Goal: Information Seeking & Learning: Learn about a topic

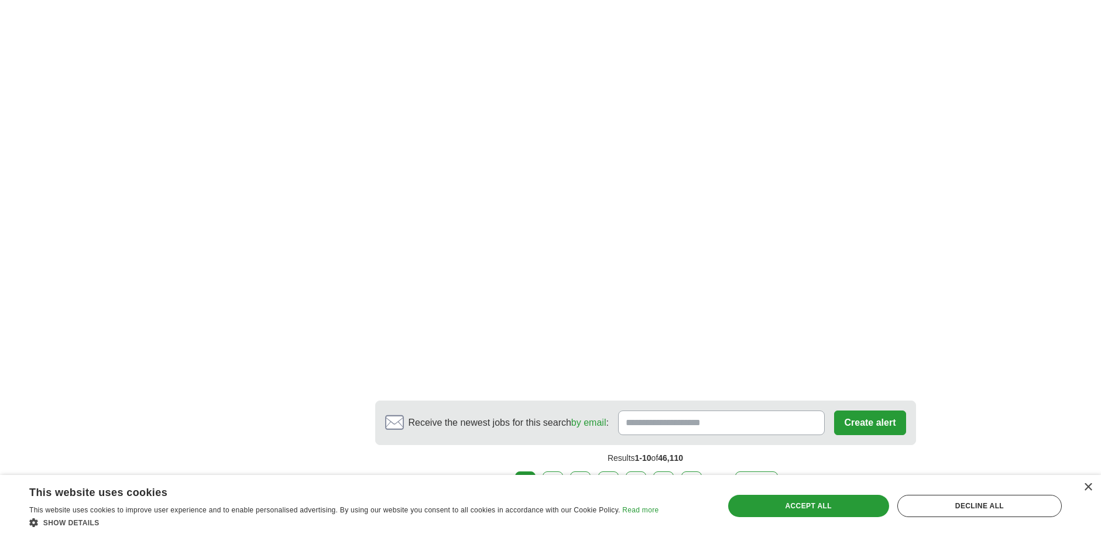
scroll to position [1991, 0]
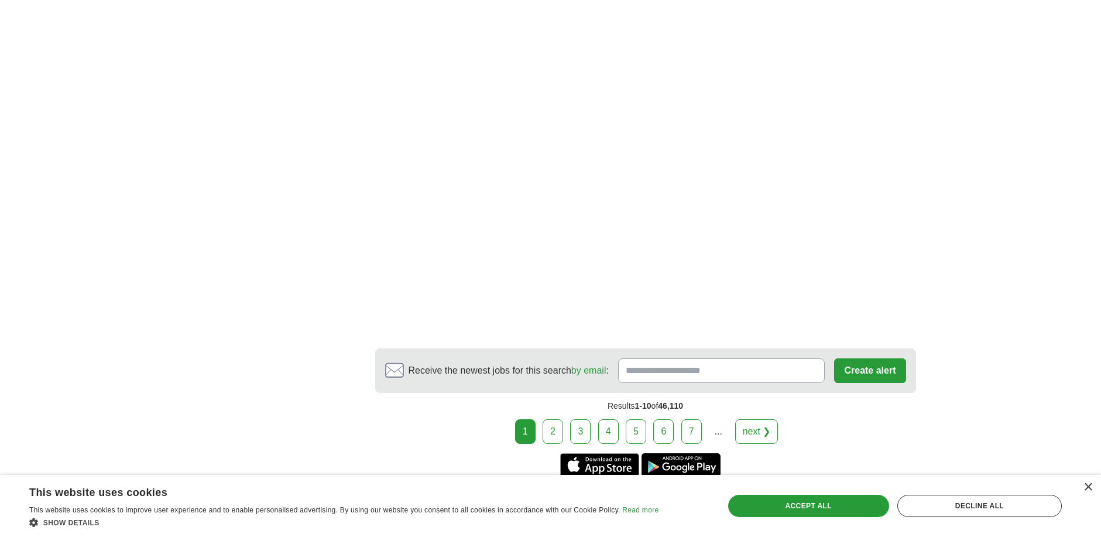
click at [554, 423] on link "2" at bounding box center [553, 431] width 20 height 25
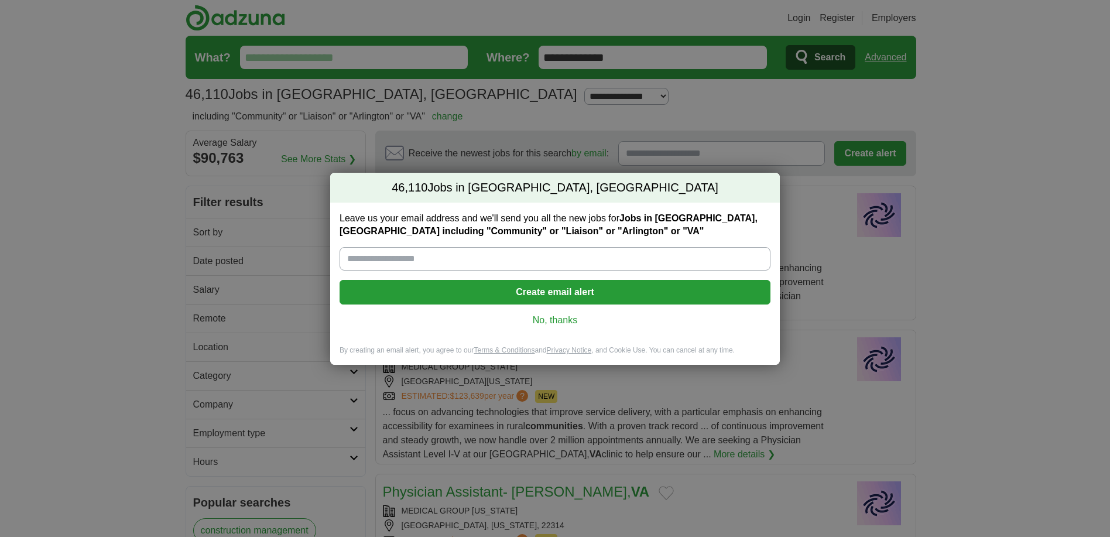
click at [546, 321] on link "No, thanks" at bounding box center [555, 320] width 412 height 13
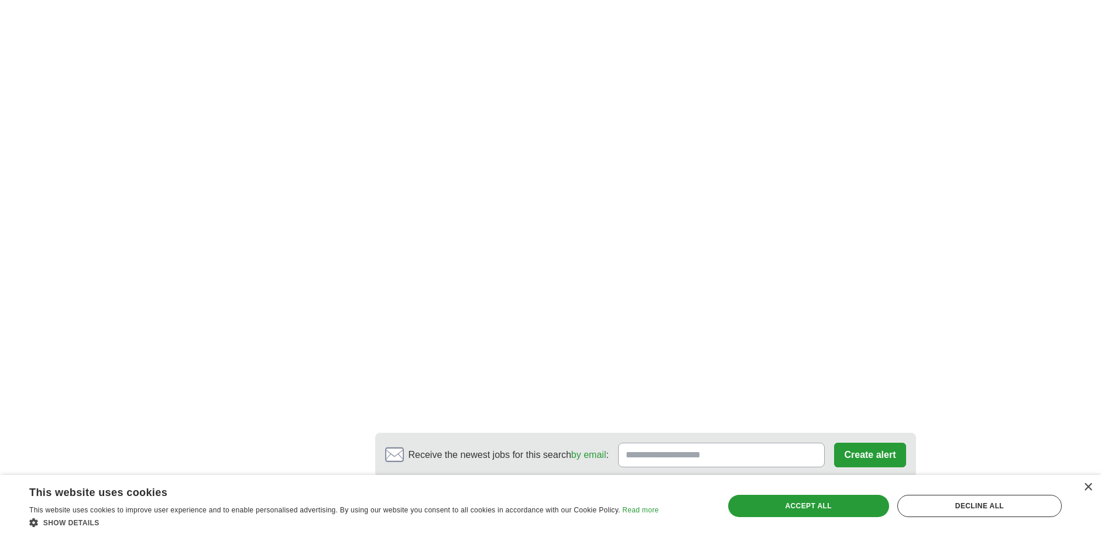
scroll to position [2166, 0]
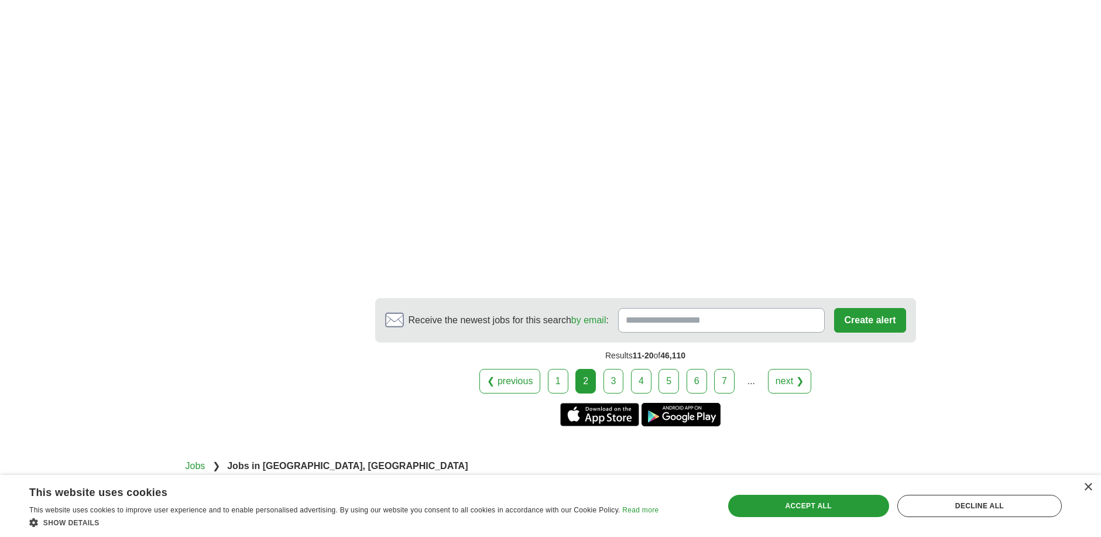
click at [611, 379] on link "3" at bounding box center [614, 381] width 20 height 25
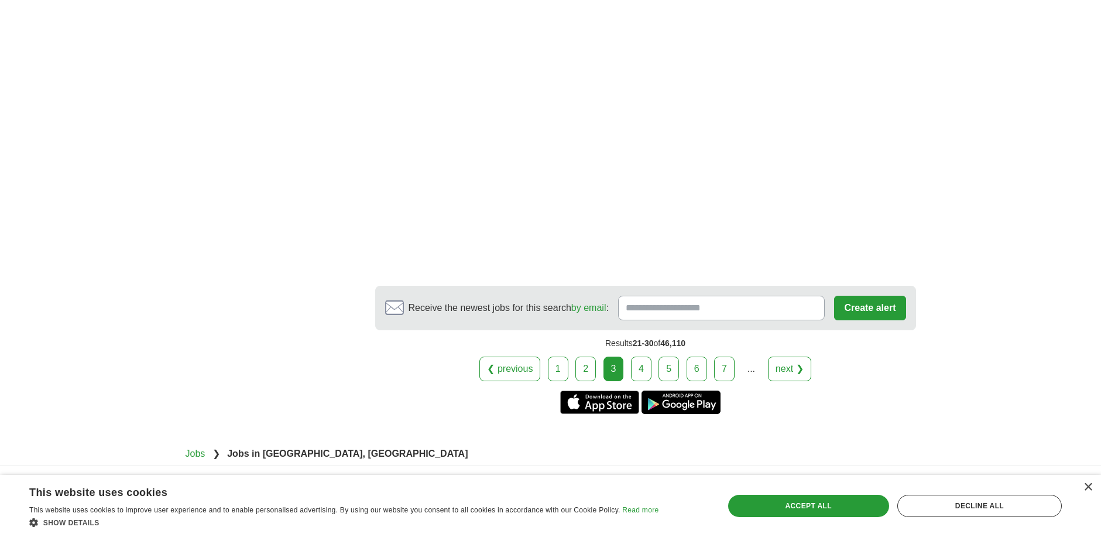
scroll to position [2085, 0]
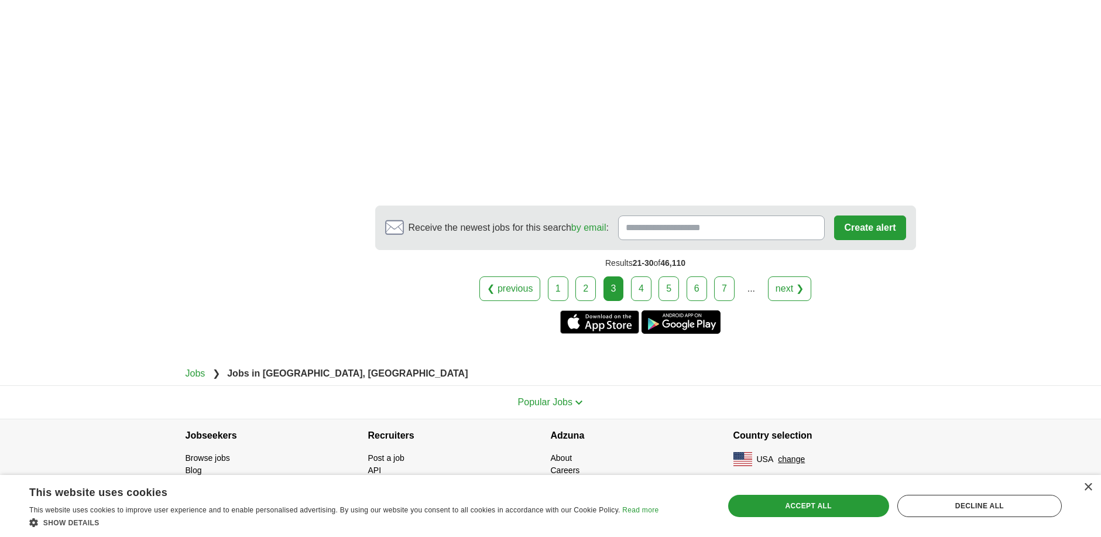
click at [640, 289] on link "4" at bounding box center [641, 288] width 20 height 25
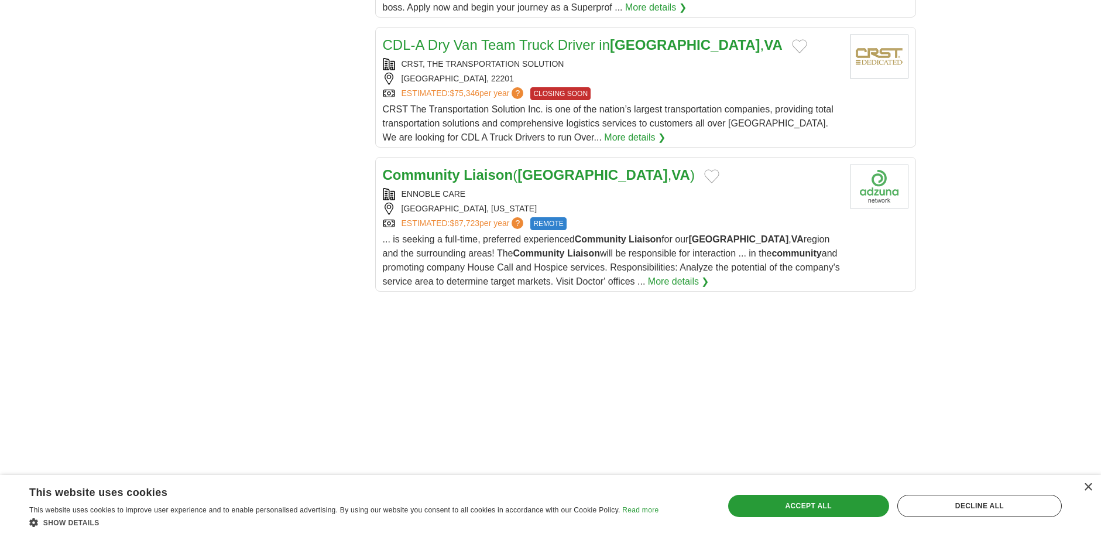
scroll to position [1464, 0]
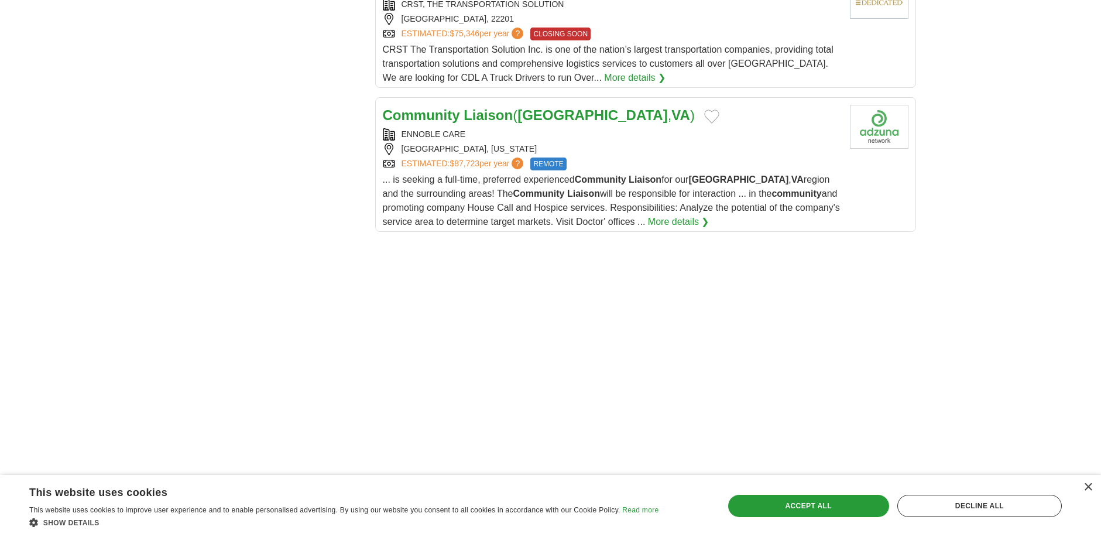
click at [672, 220] on link "More details ❯" at bounding box center [678, 222] width 61 height 14
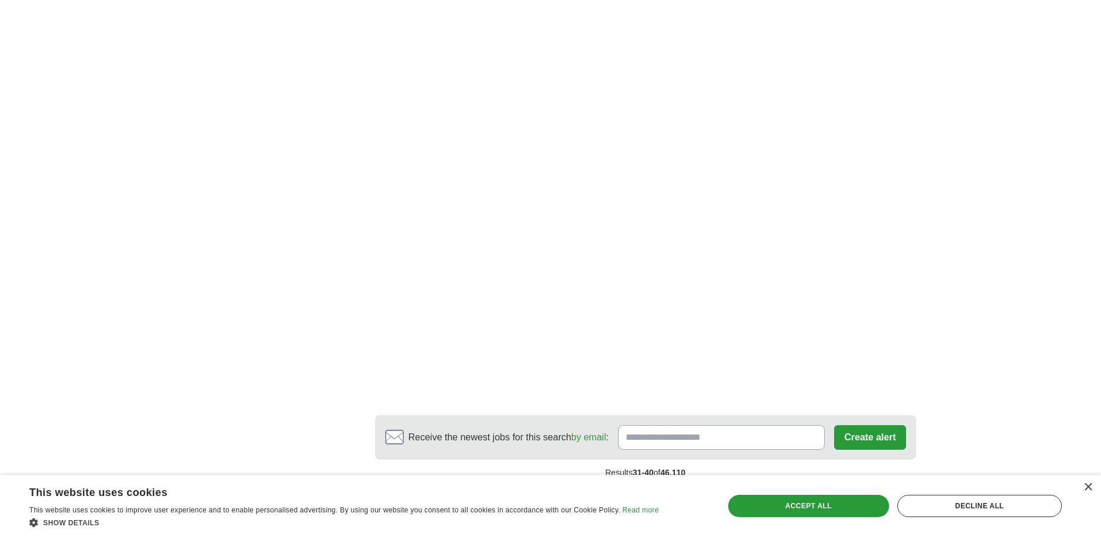
scroll to position [1991, 0]
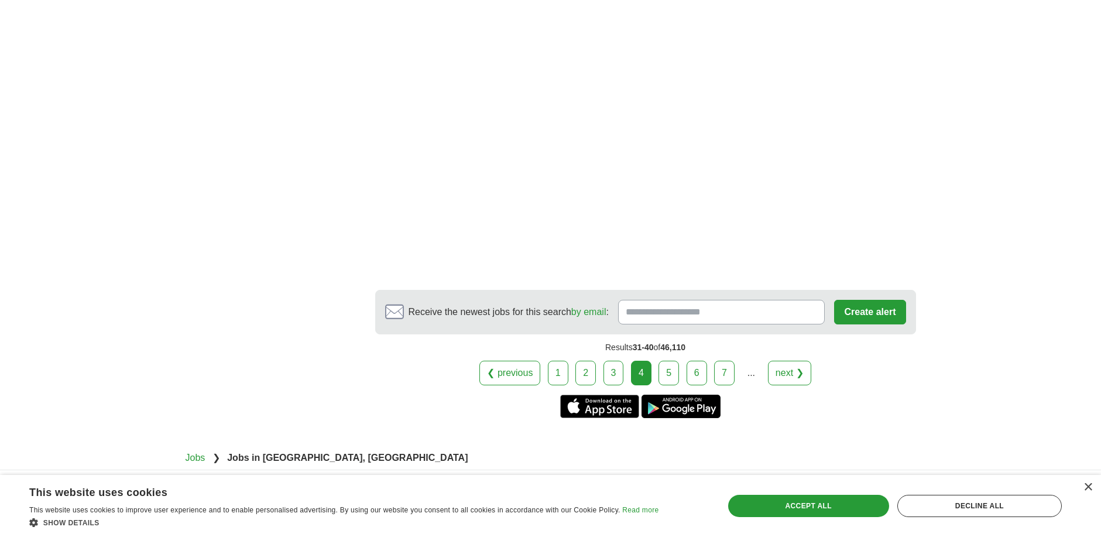
click at [668, 371] on link "5" at bounding box center [669, 373] width 20 height 25
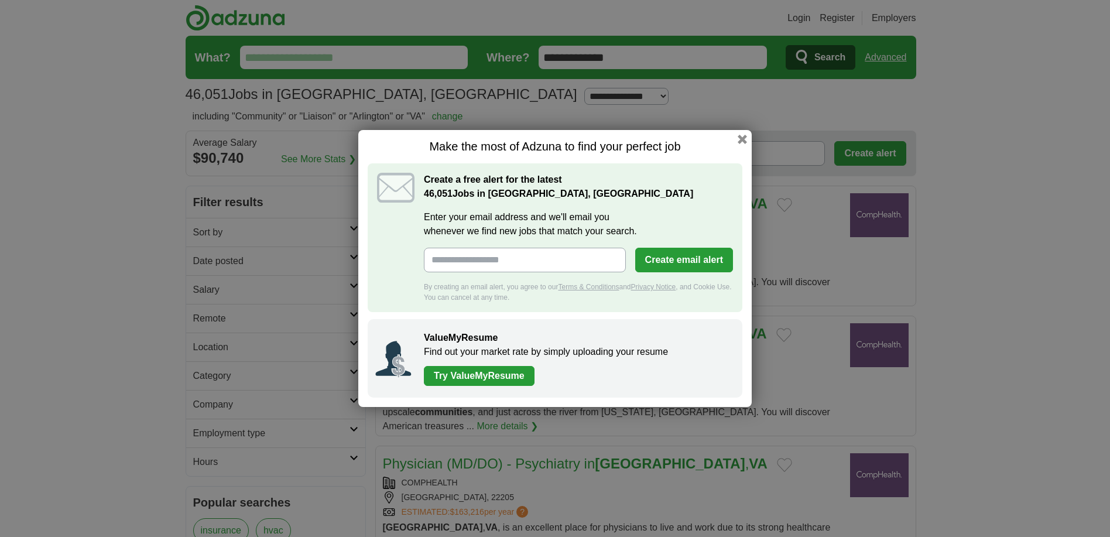
click at [740, 127] on div "Make the most of Adzuna to find your perfect job Create a free alert for the la…" at bounding box center [554, 268] width 393 height 300
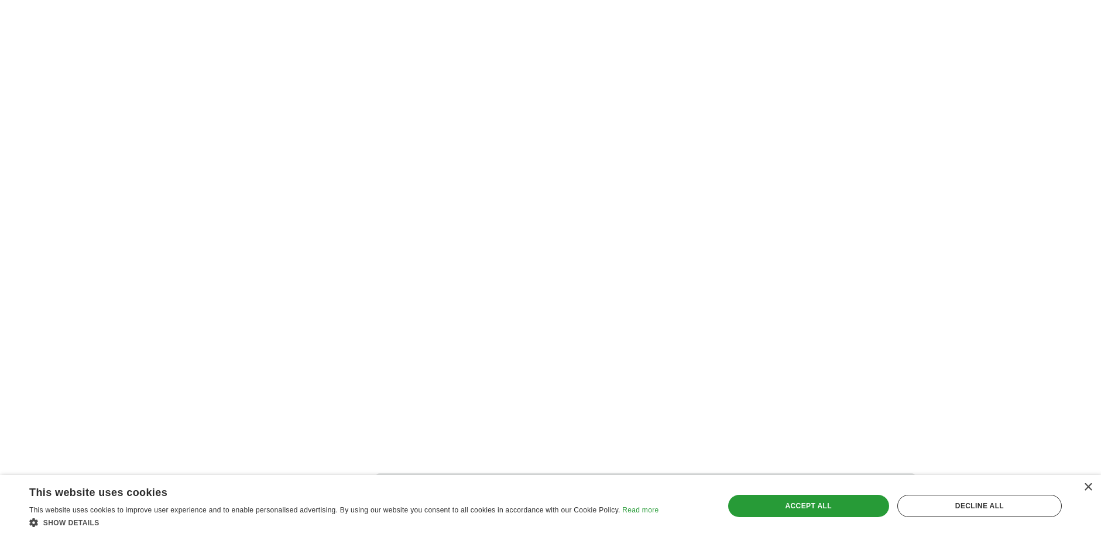
scroll to position [1991, 0]
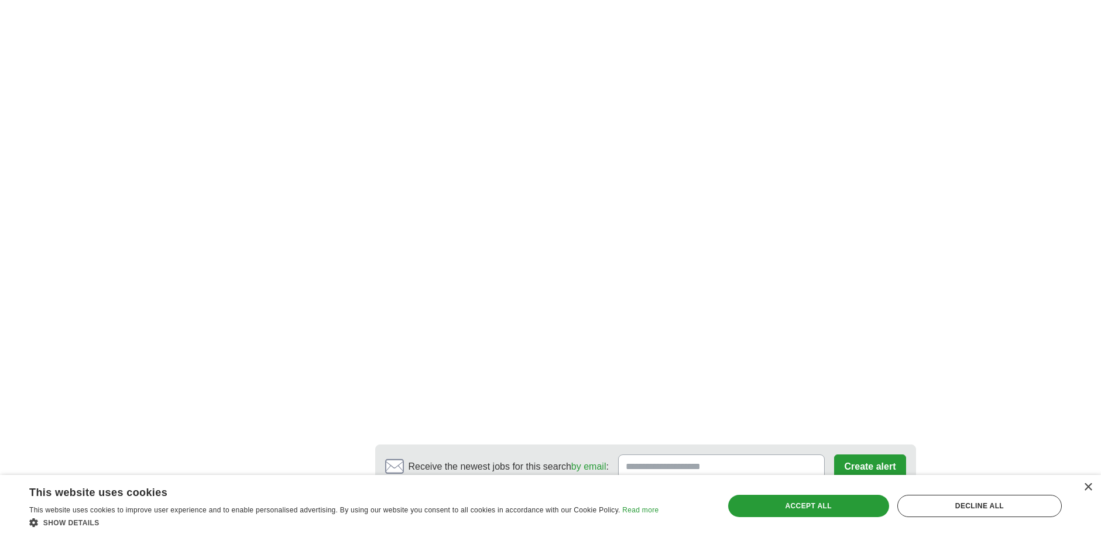
click at [683, 515] on link "6" at bounding box center [683, 527] width 20 height 25
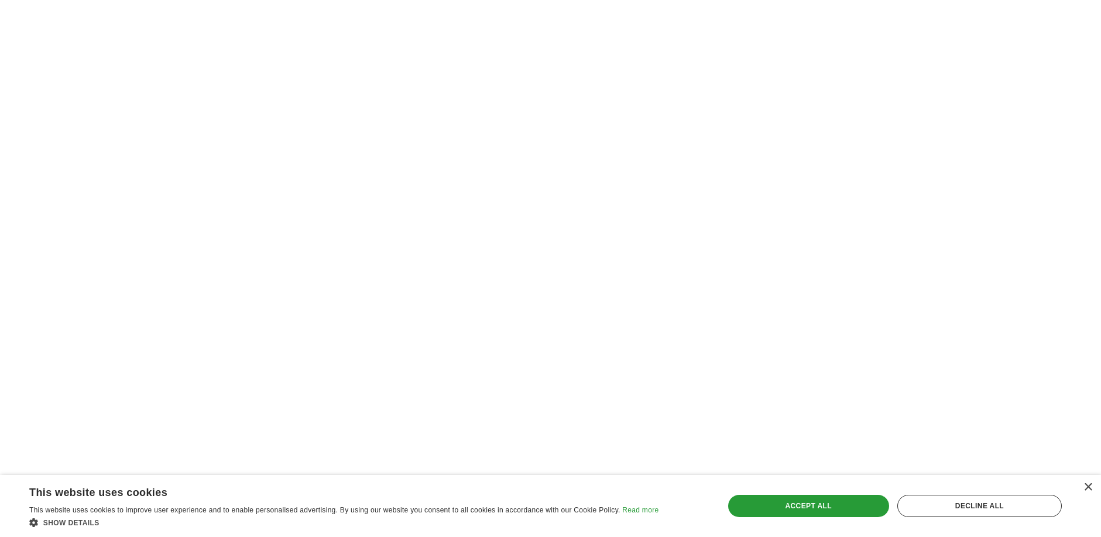
scroll to position [1932, 0]
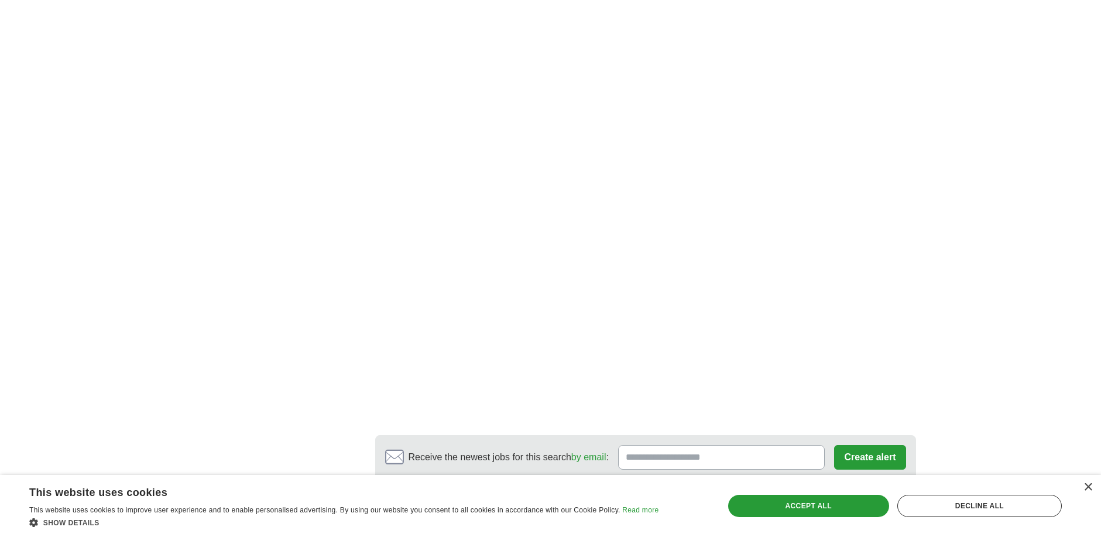
scroll to position [2049, 0]
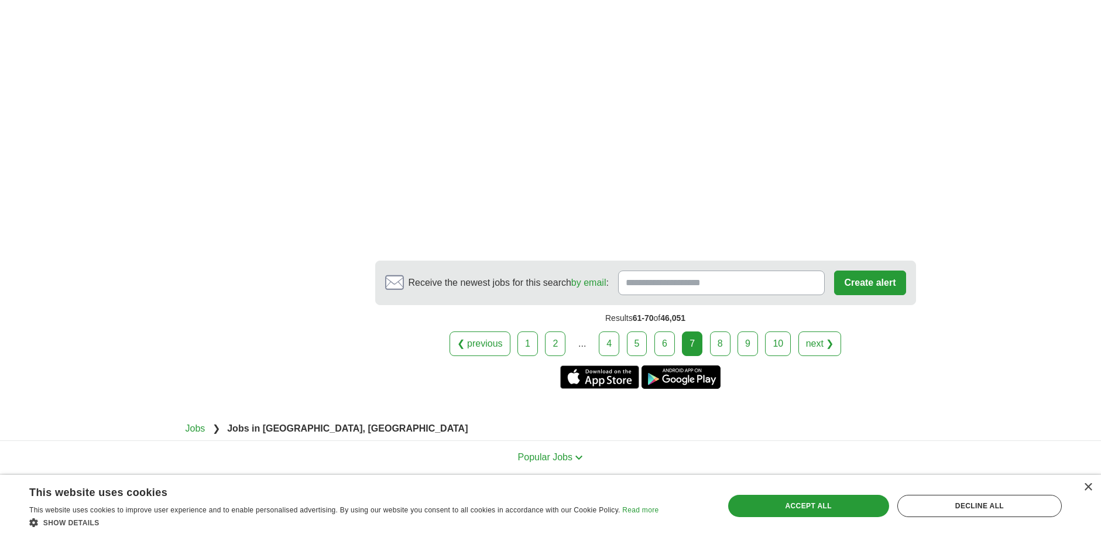
click at [726, 331] on link "8" at bounding box center [720, 343] width 20 height 25
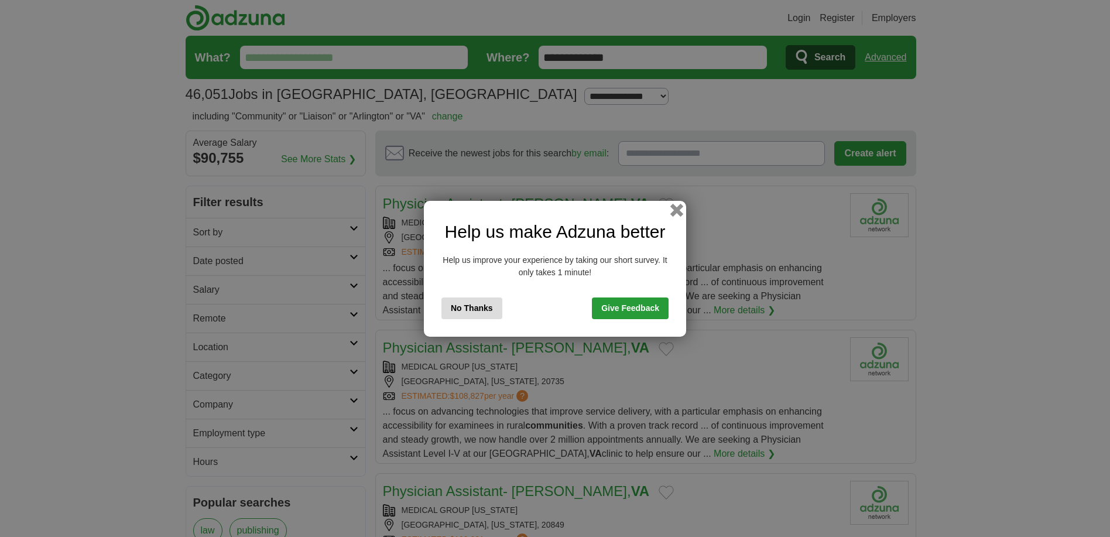
click at [677, 213] on button "button" at bounding box center [676, 209] width 13 height 13
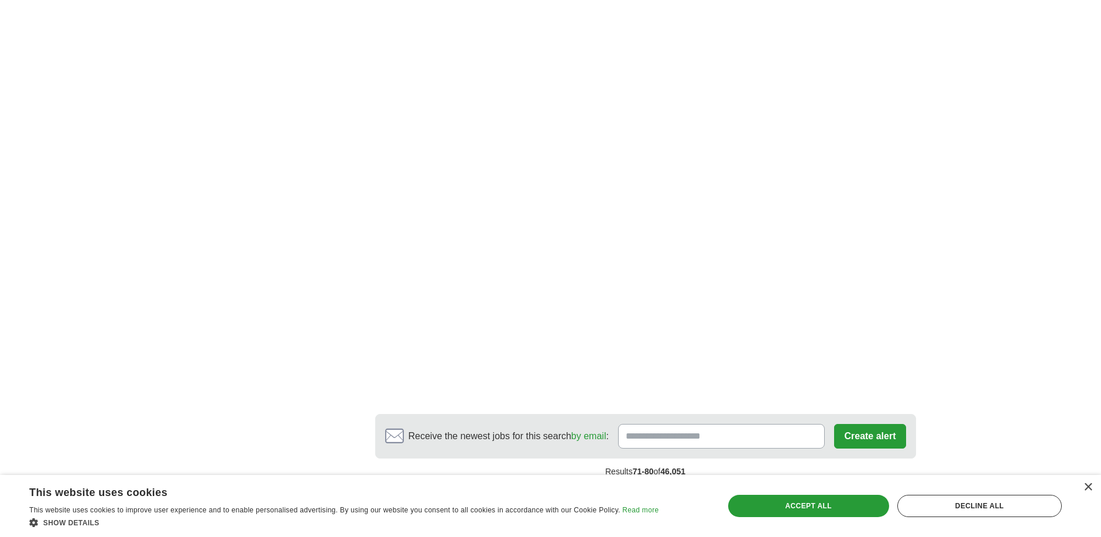
scroll to position [1932, 0]
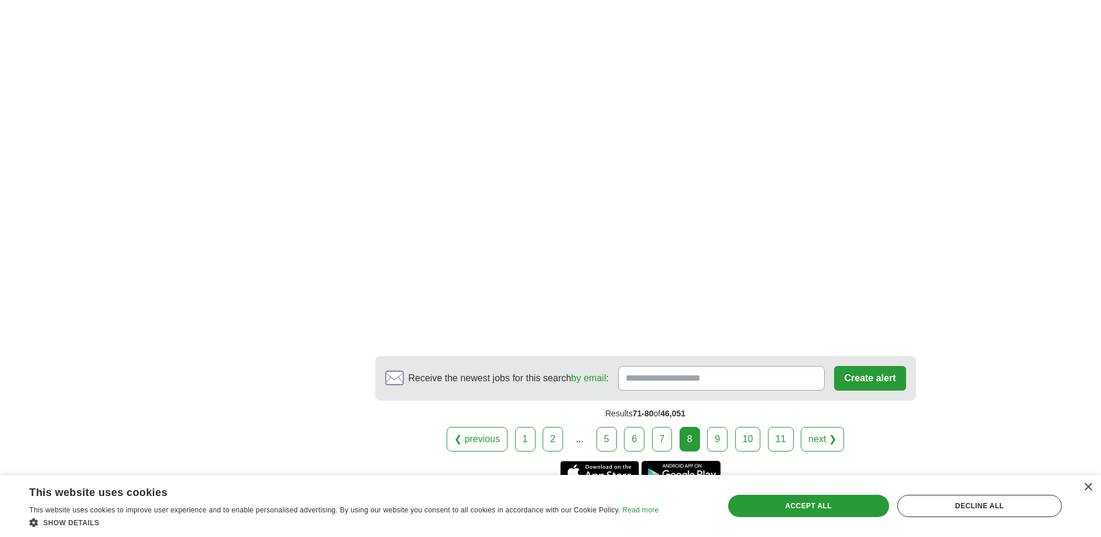
click at [720, 435] on link "9" at bounding box center [717, 439] width 20 height 25
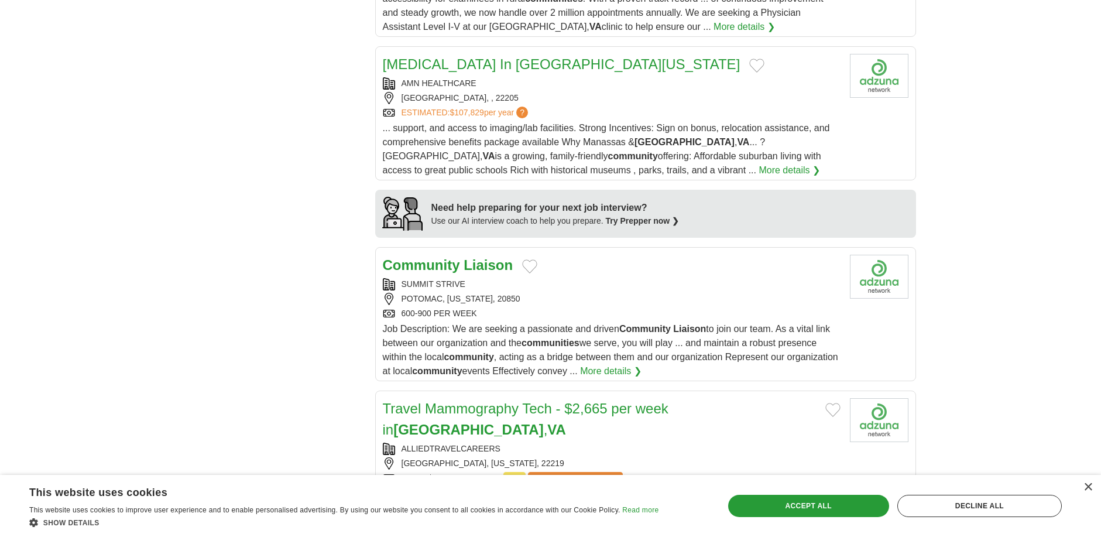
scroll to position [937, 0]
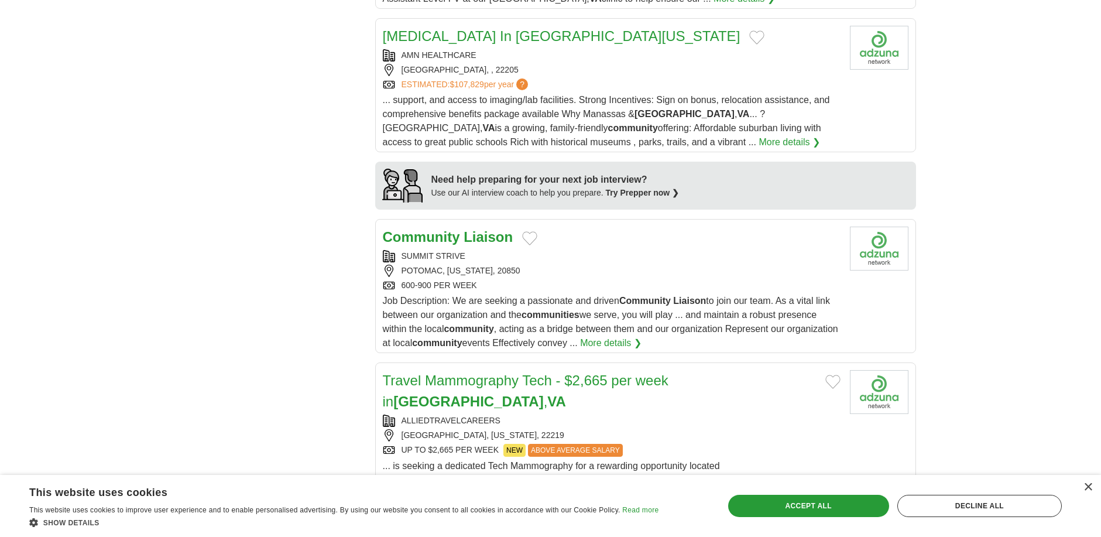
click at [442, 240] on strong "Community" at bounding box center [421, 237] width 77 height 16
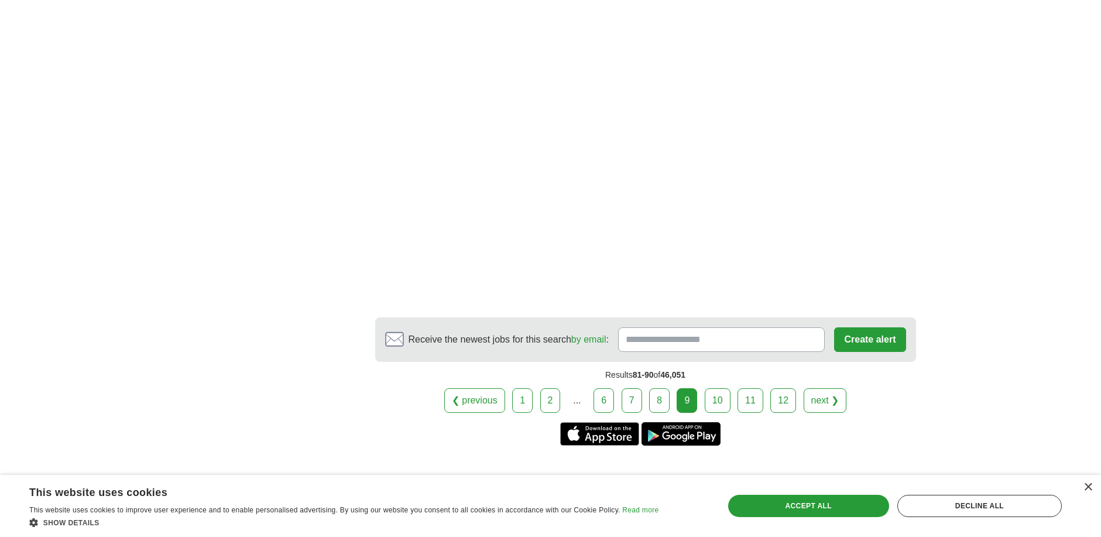
scroll to position [2166, 0]
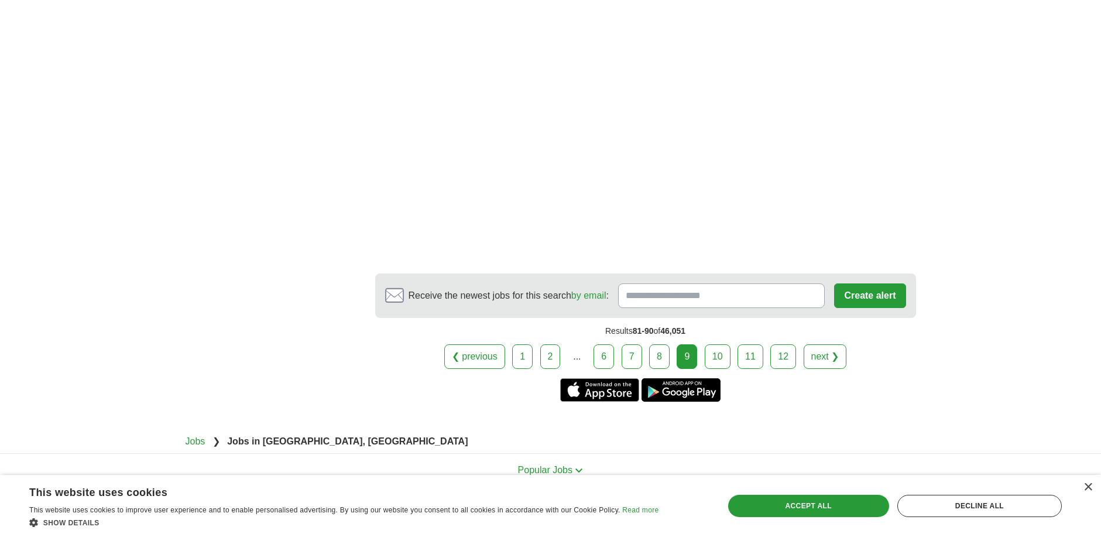
click at [715, 344] on link "10" at bounding box center [718, 356] width 26 height 25
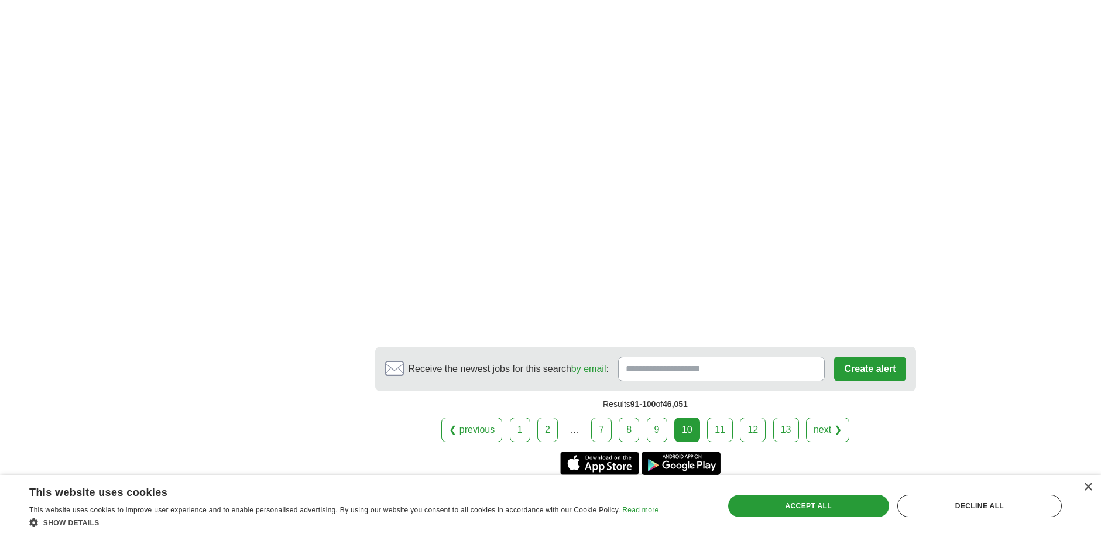
scroll to position [1932, 0]
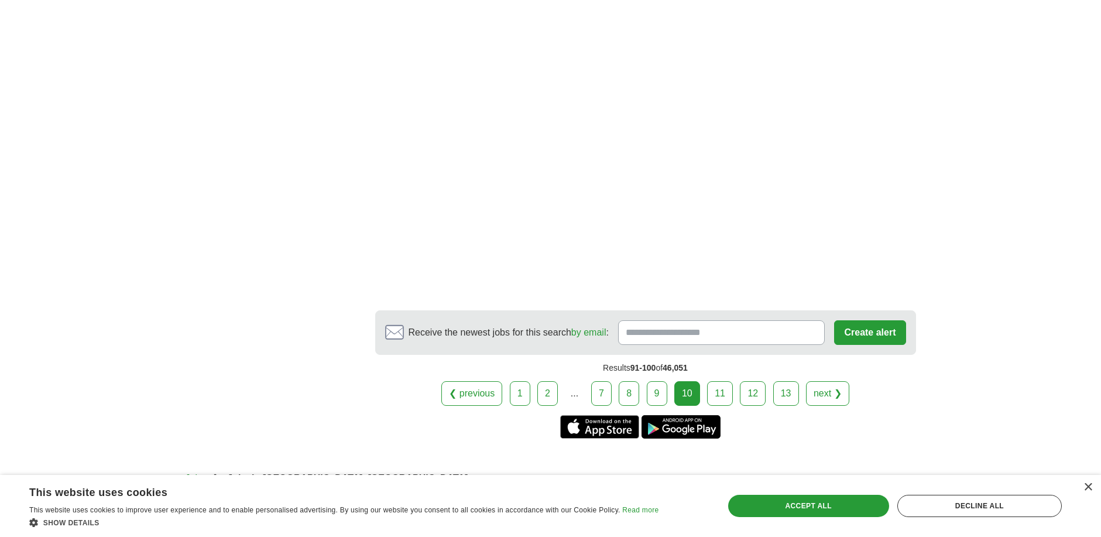
click at [725, 381] on link "11" at bounding box center [720, 393] width 26 height 25
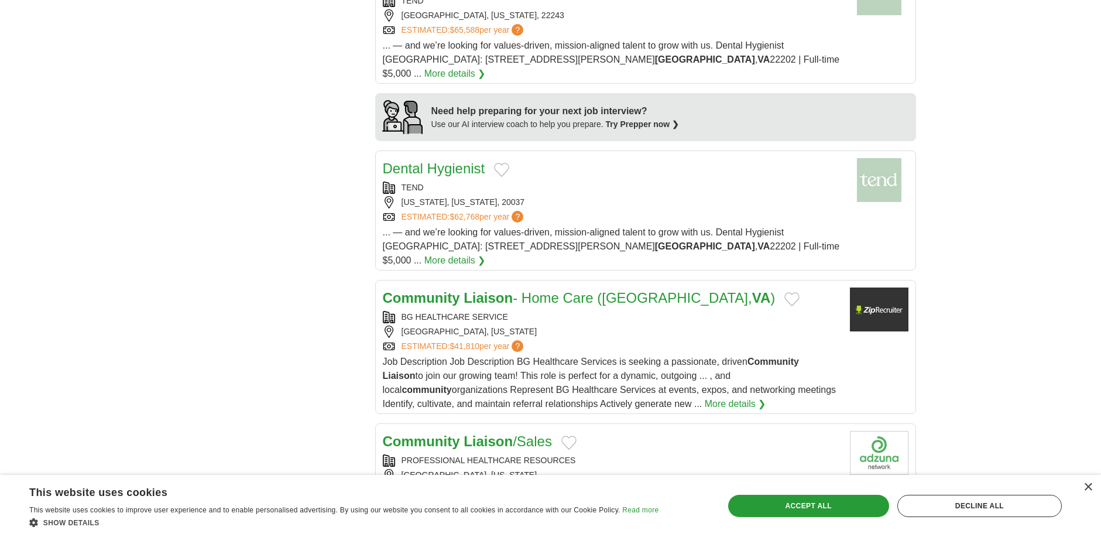
scroll to position [937, 0]
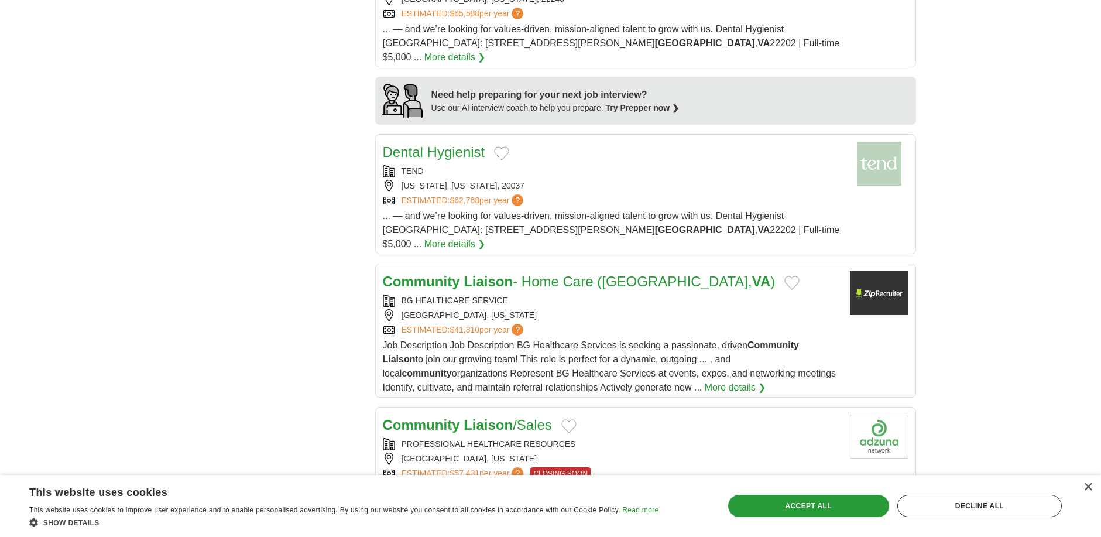
click at [482, 273] on strong "Liaison" at bounding box center [488, 281] width 49 height 16
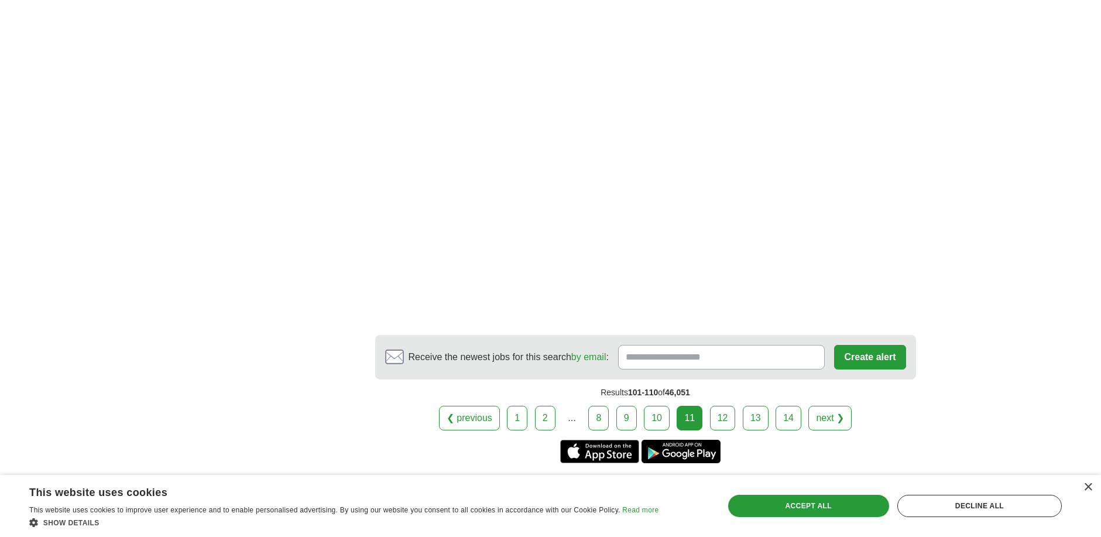
scroll to position [1991, 0]
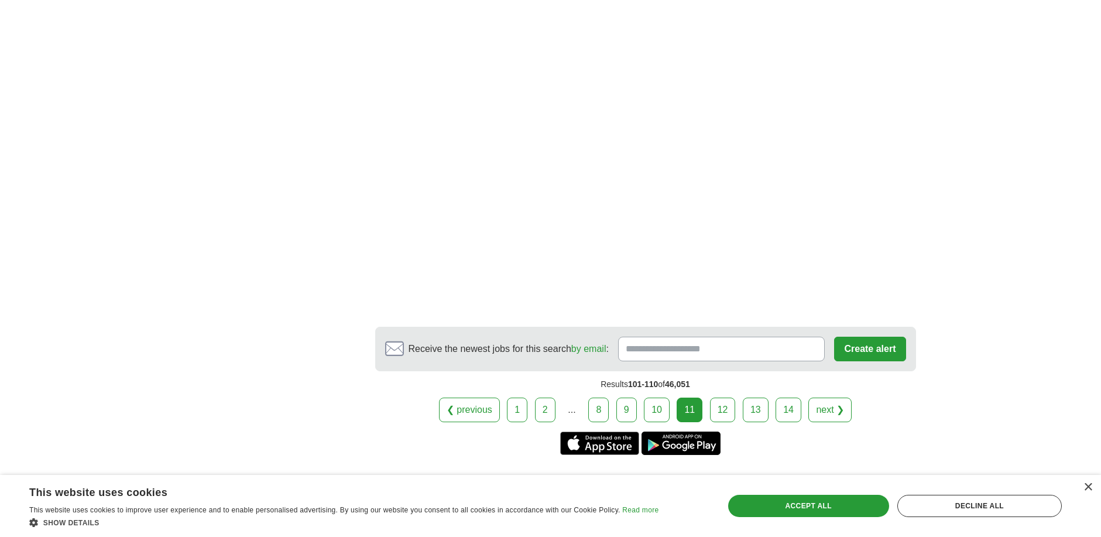
click at [726, 398] on link "12" at bounding box center [723, 410] width 26 height 25
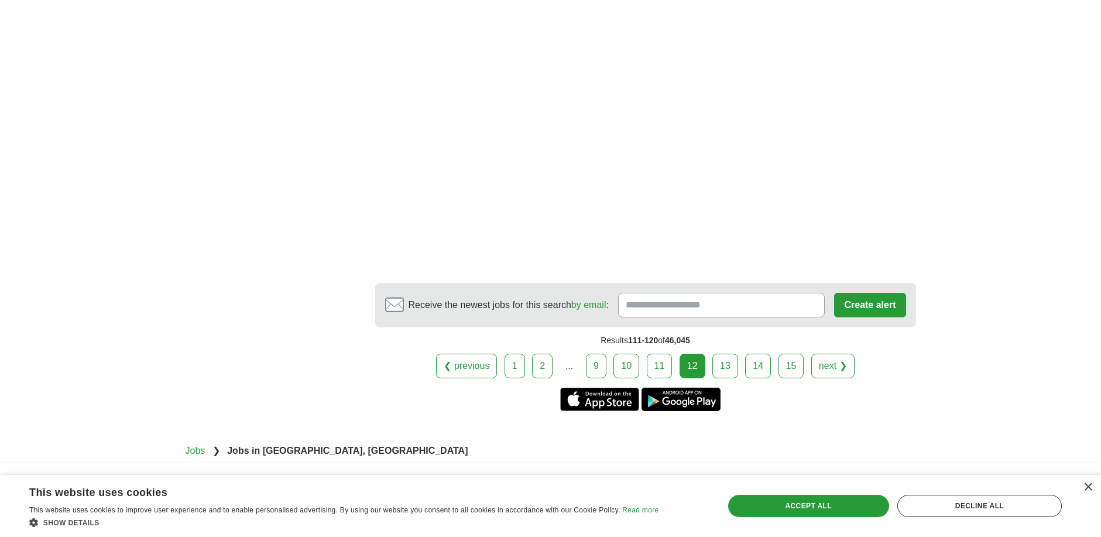
scroll to position [2019, 0]
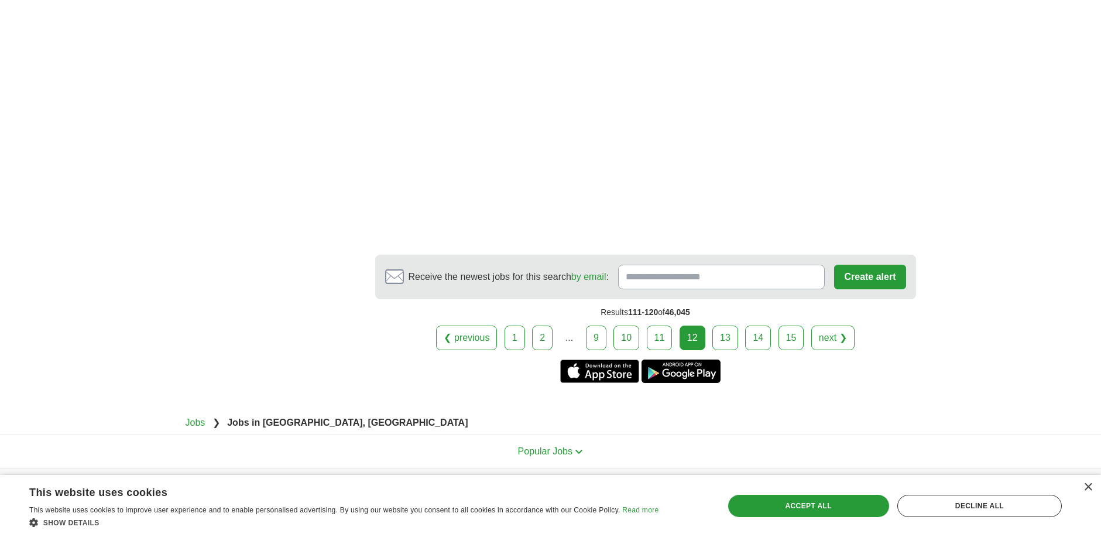
click at [716, 326] on link "13" at bounding box center [725, 338] width 26 height 25
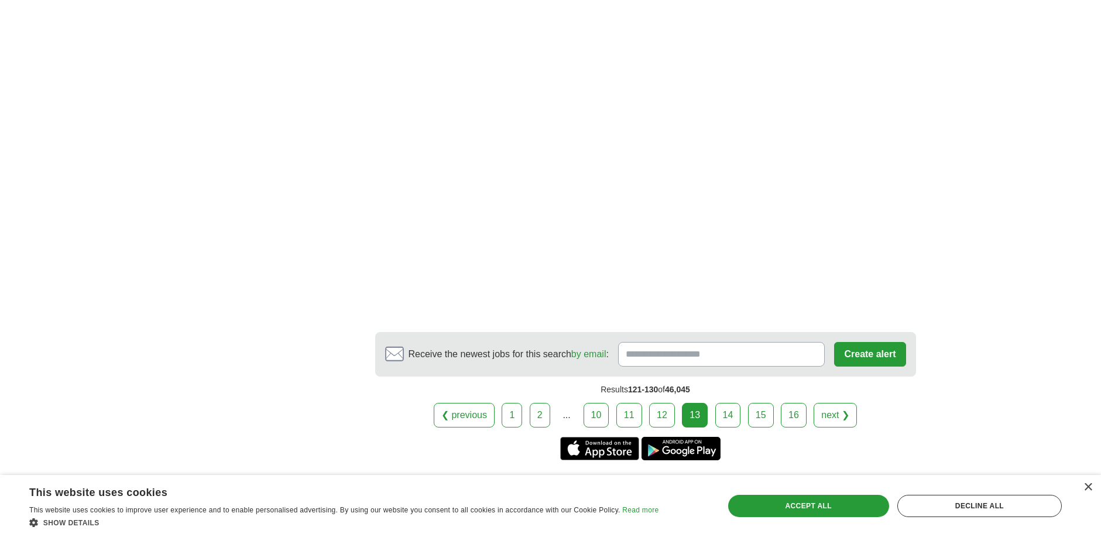
scroll to position [2146, 0]
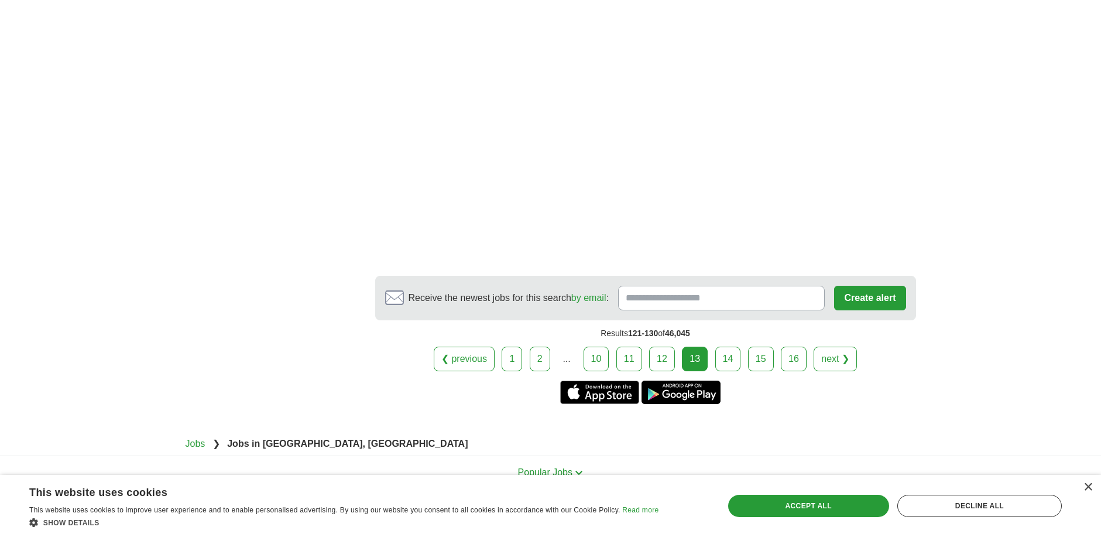
click at [738, 347] on link "14" at bounding box center [728, 359] width 26 height 25
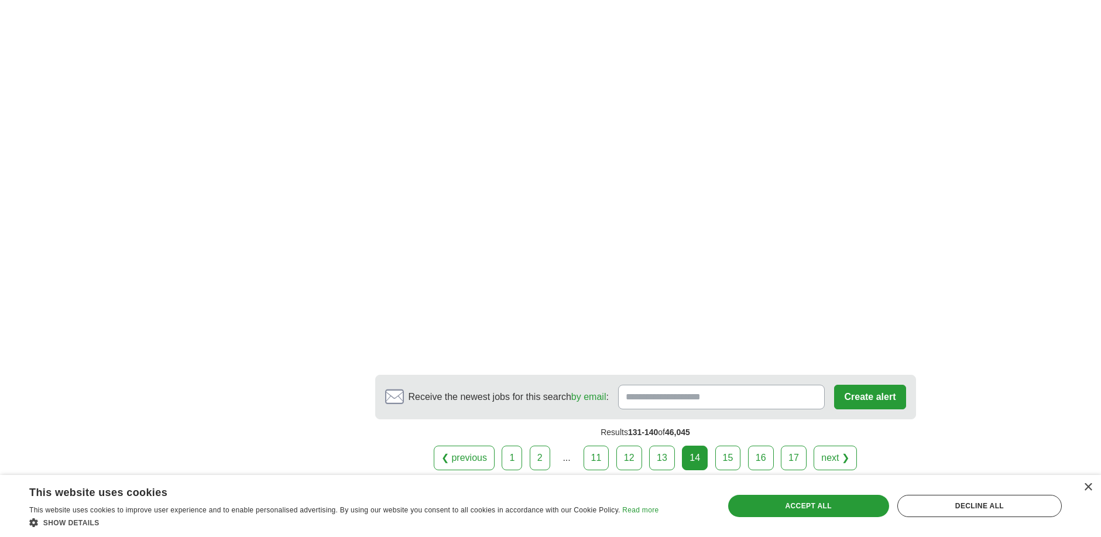
scroll to position [1991, 0]
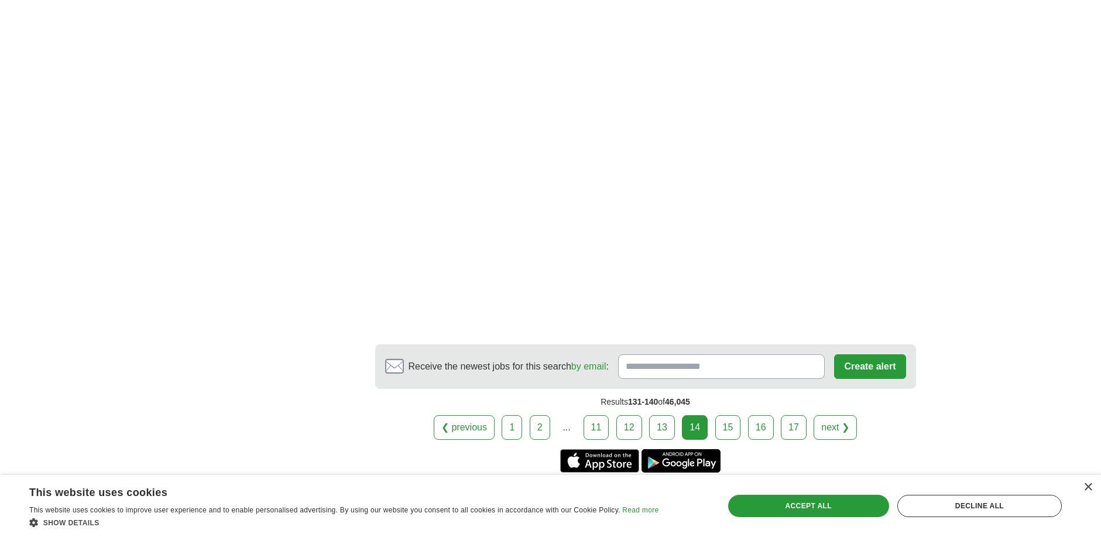
click at [728, 415] on link "15" at bounding box center [728, 427] width 26 height 25
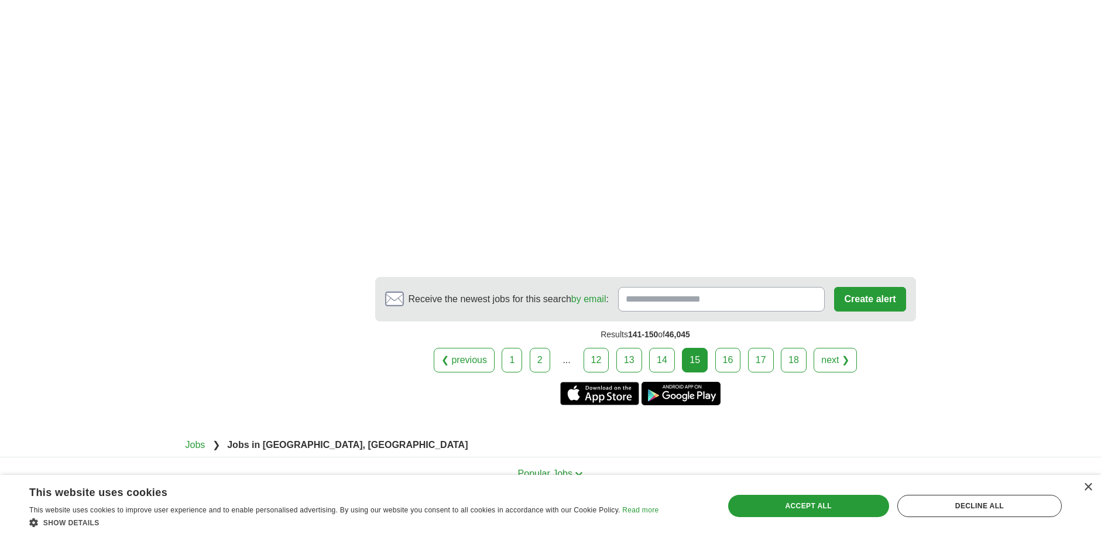
scroll to position [2049, 0]
click at [734, 346] on link "16" at bounding box center [728, 358] width 26 height 25
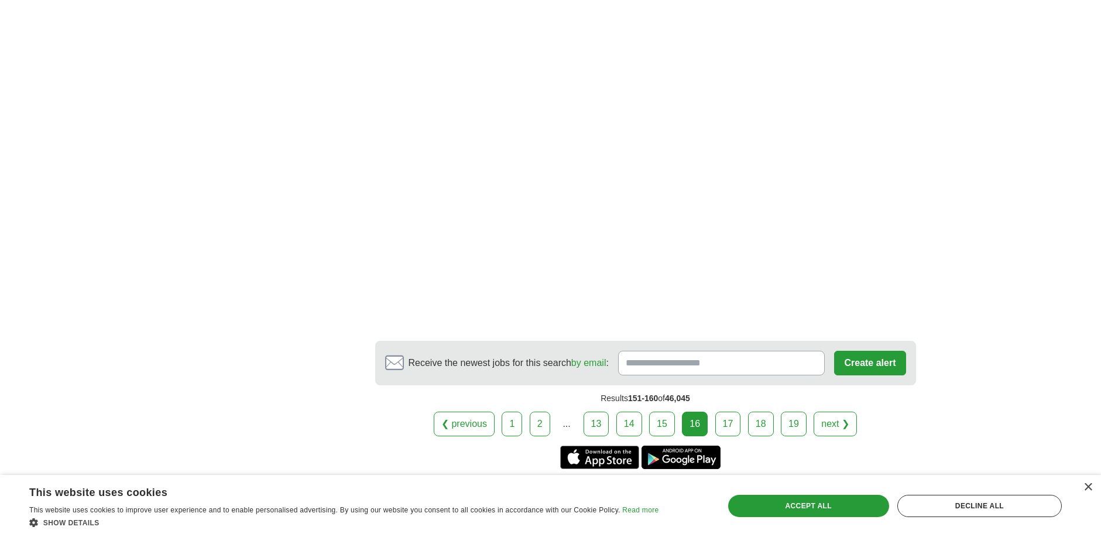
scroll to position [1991, 0]
click at [728, 410] on link "17" at bounding box center [728, 422] width 26 height 25
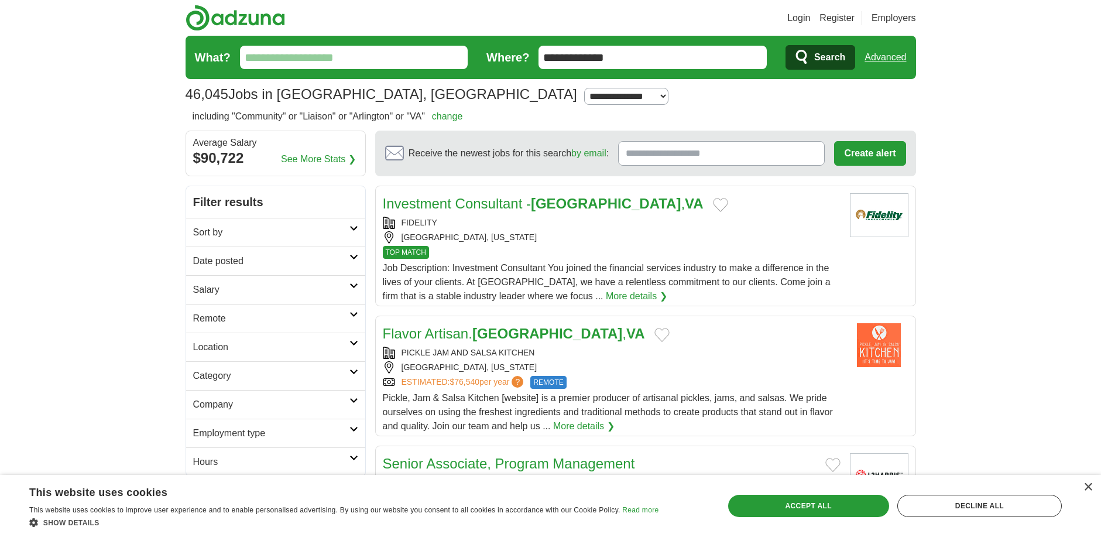
click at [377, 56] on input "What?" at bounding box center [354, 57] width 228 height 23
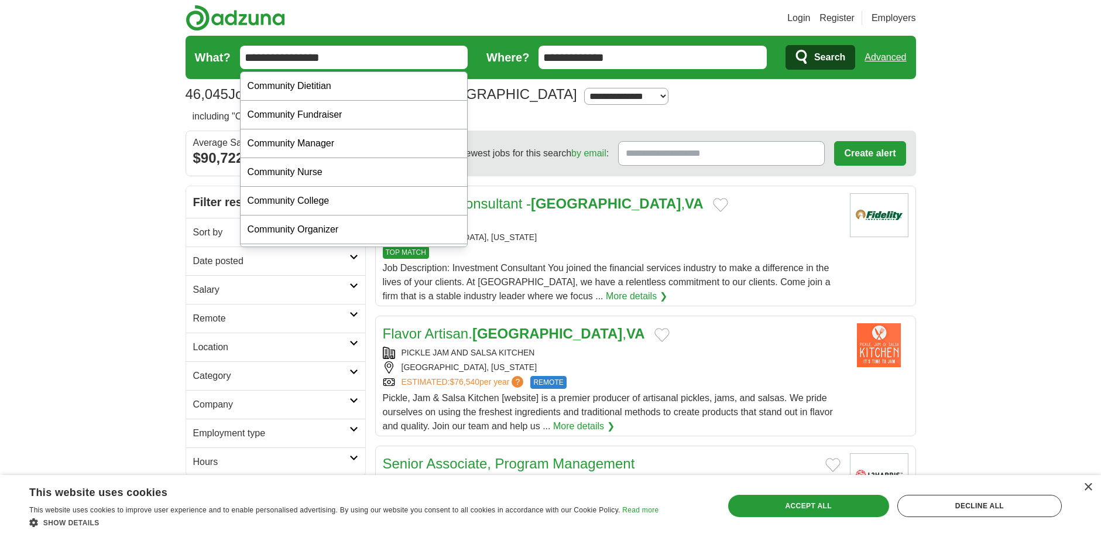
type input "**********"
click at [605, 55] on input "**********" at bounding box center [653, 57] width 228 height 23
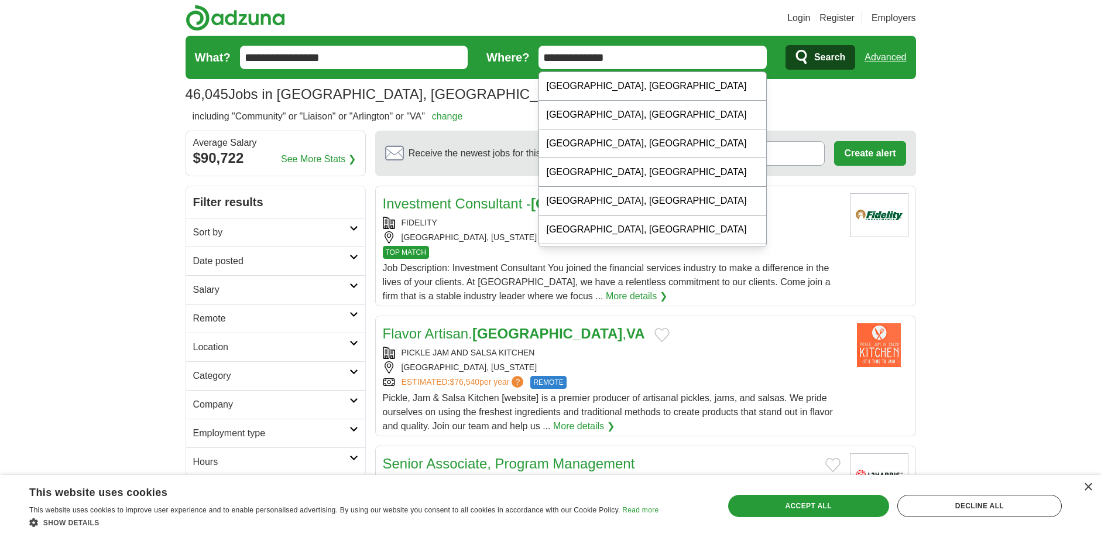
click at [588, 55] on input "**********" at bounding box center [653, 57] width 228 height 23
click at [648, 60] on input "**********" at bounding box center [653, 57] width 228 height 23
click at [611, 91] on div "Falls Church City, VA" at bounding box center [652, 86] width 227 height 29
type input "**********"
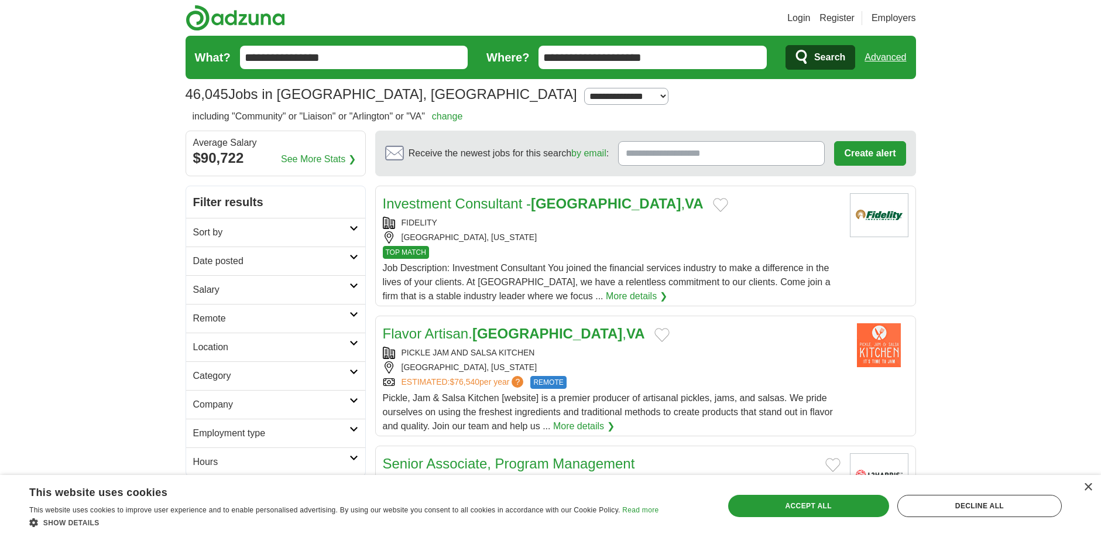
click at [811, 56] on button "Search" at bounding box center [821, 57] width 70 height 25
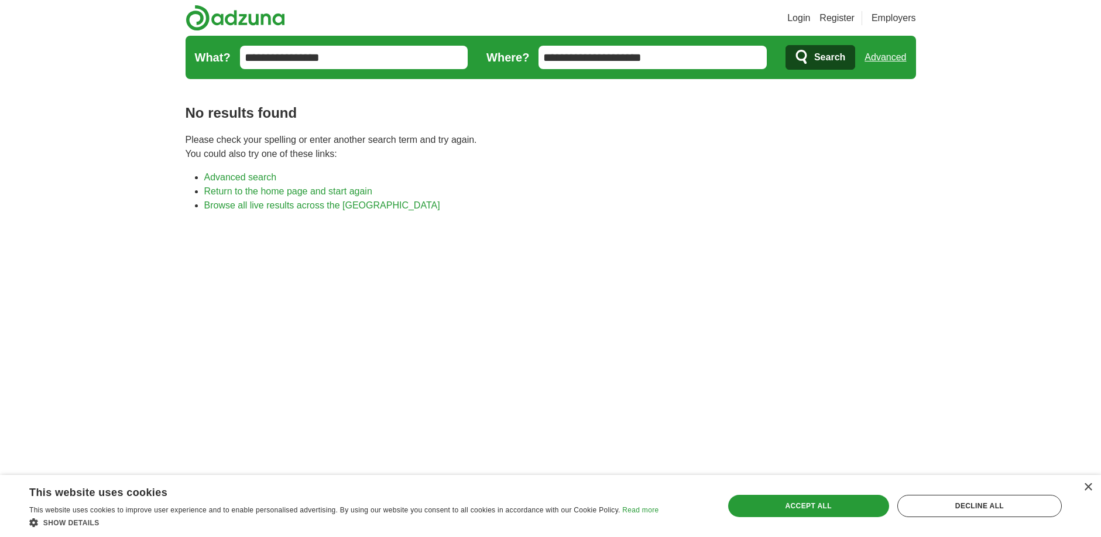
click at [875, 58] on link "Advanced" at bounding box center [886, 57] width 42 height 23
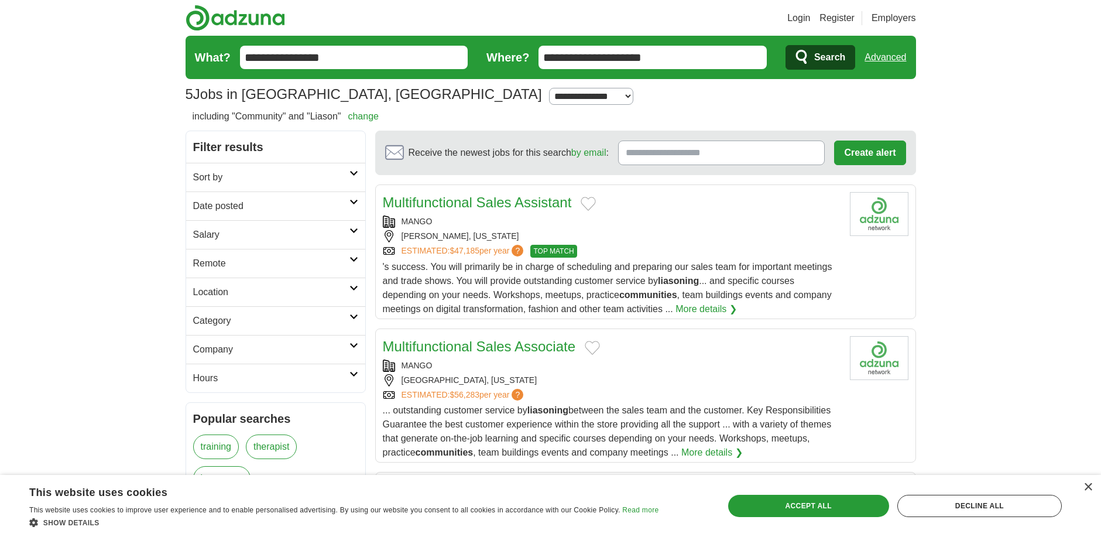
click at [895, 57] on link "Advanced" at bounding box center [886, 57] width 42 height 23
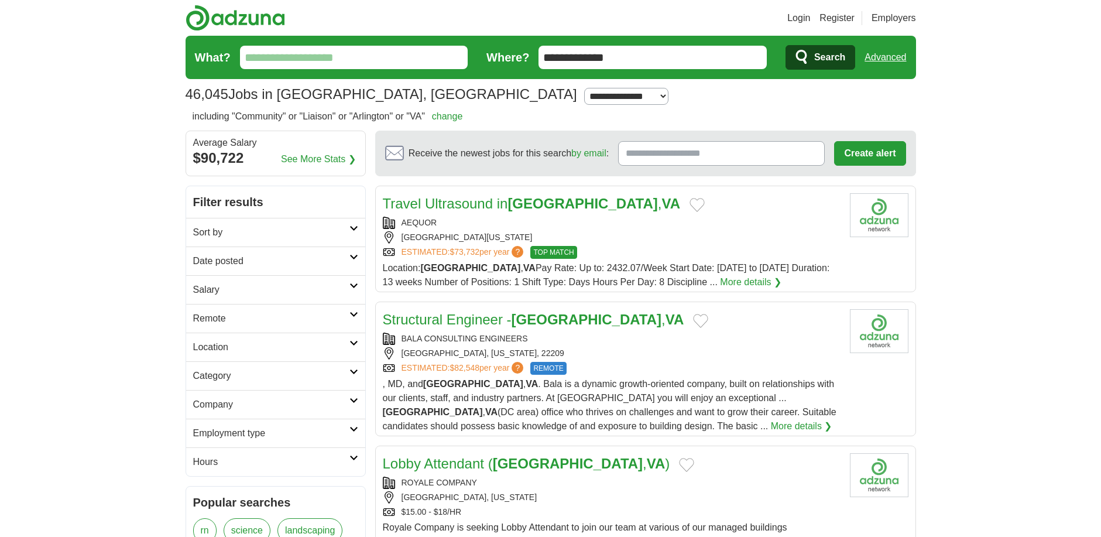
scroll to position [1395, 0]
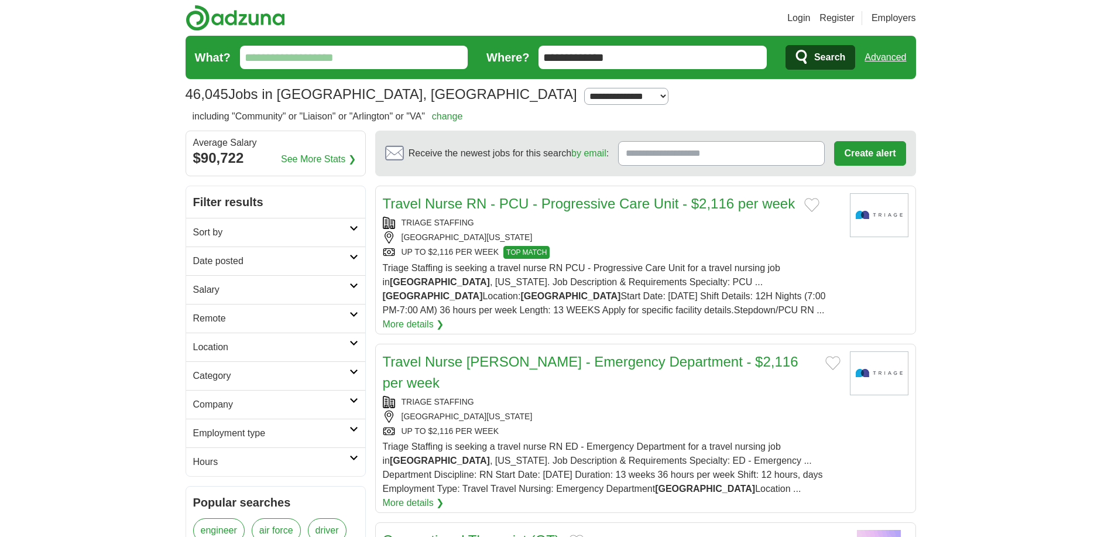
scroll to position [1549, 0]
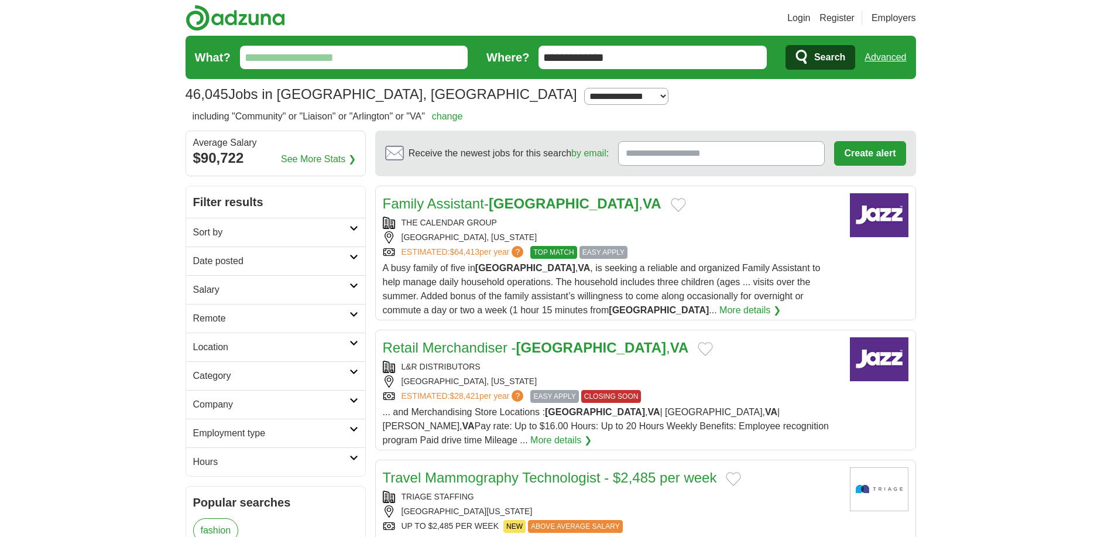
scroll to position [1521, 0]
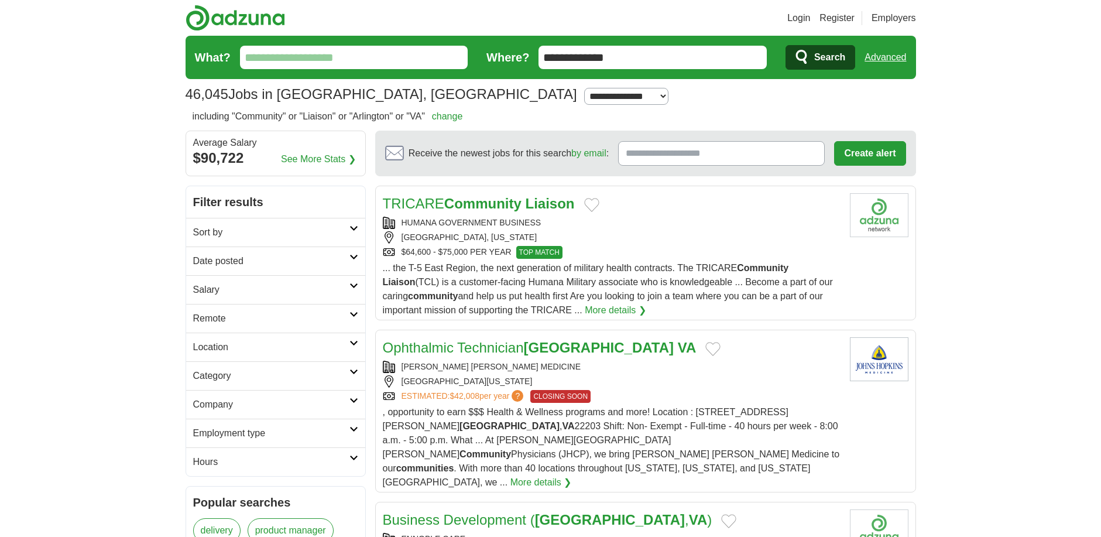
scroll to position [1452, 0]
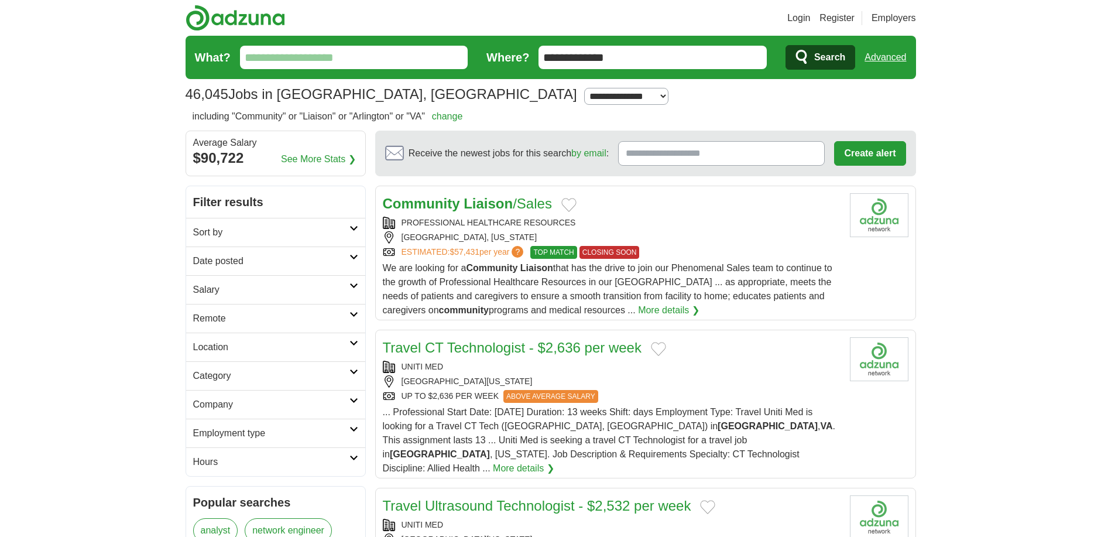
scroll to position [1535, 0]
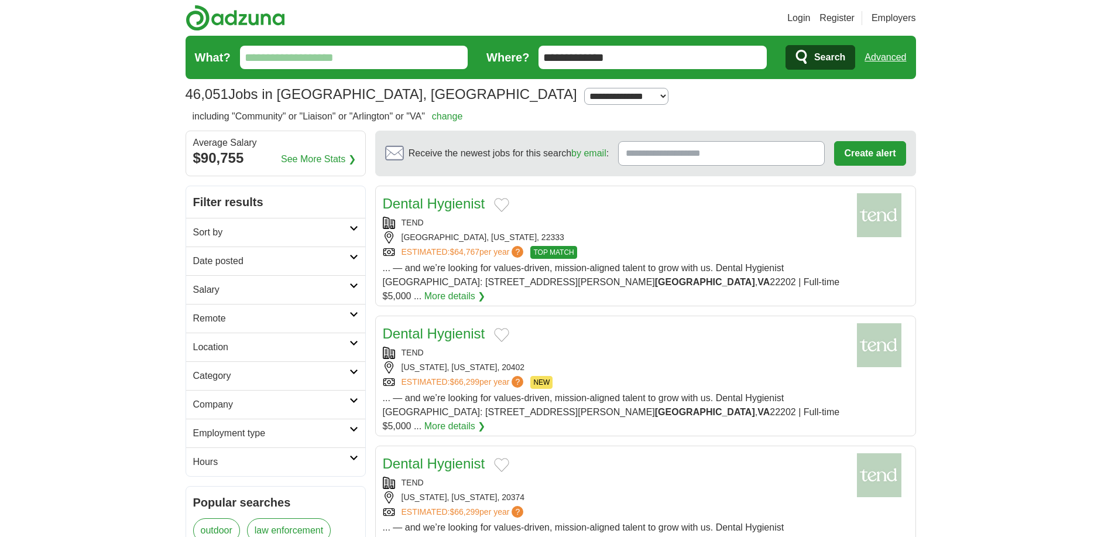
scroll to position [1337, 0]
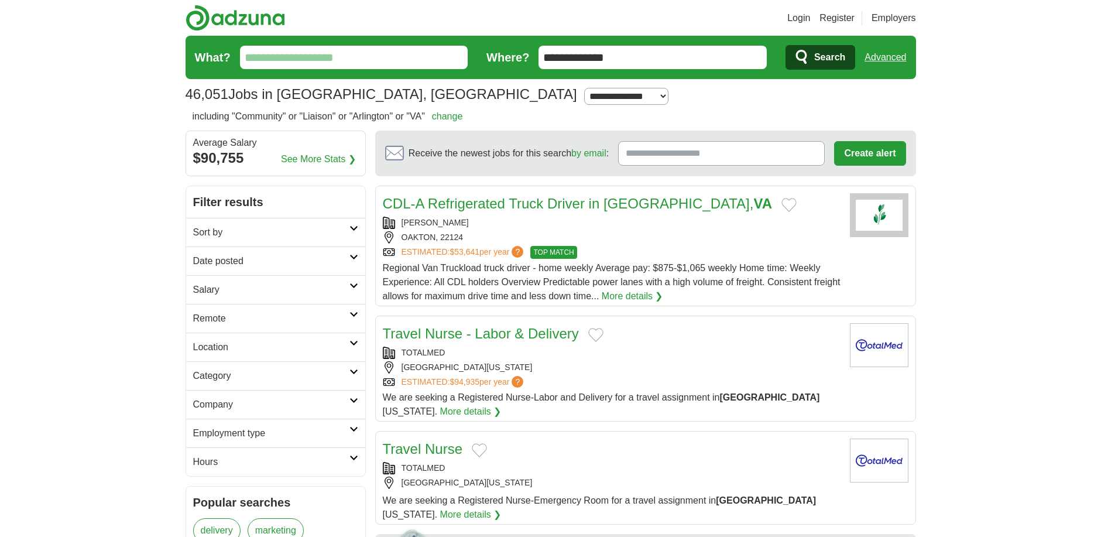
scroll to position [1259, 0]
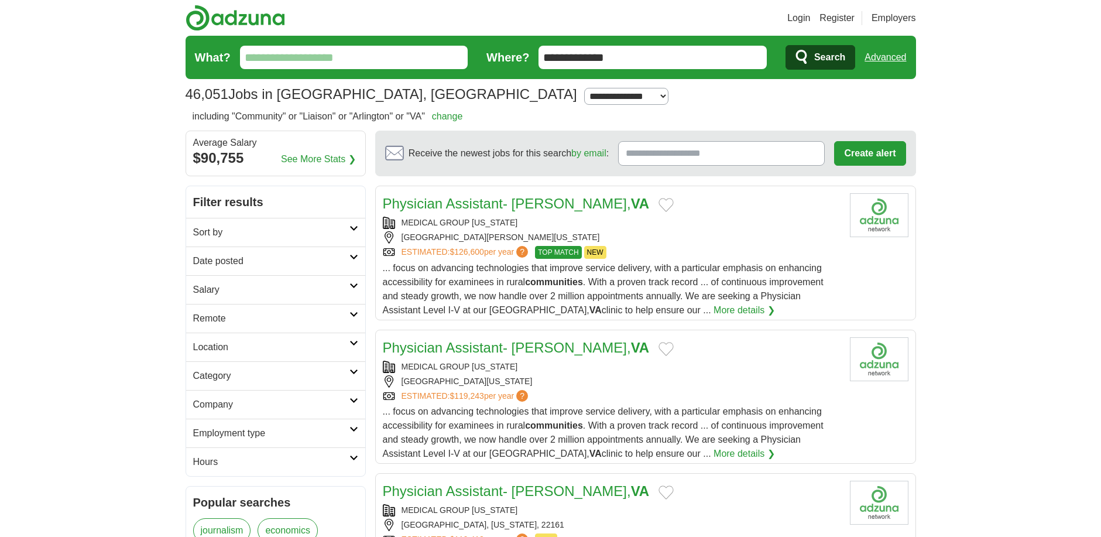
scroll to position [1506, 0]
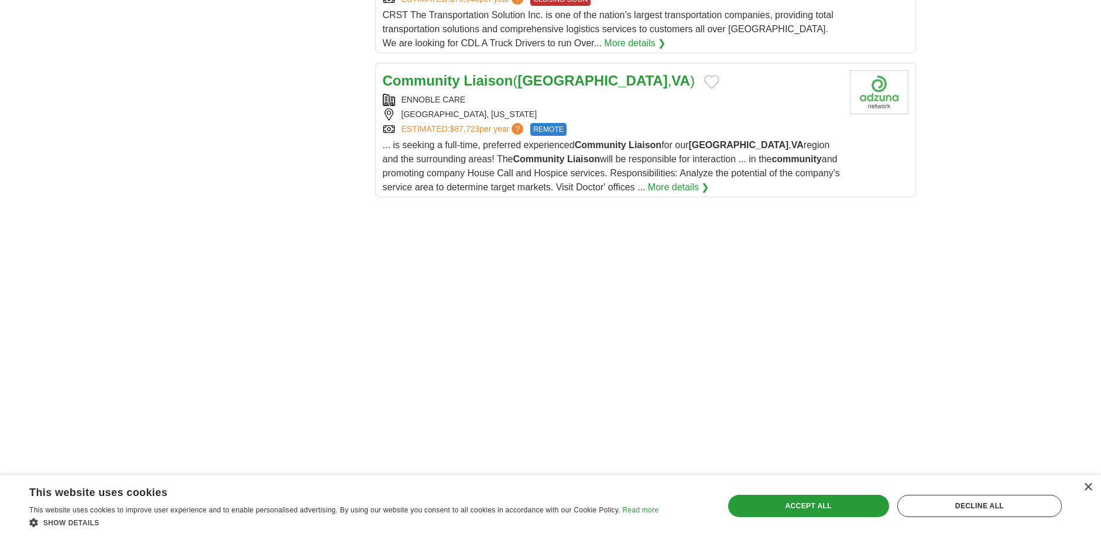
scroll to position [1392, 0]
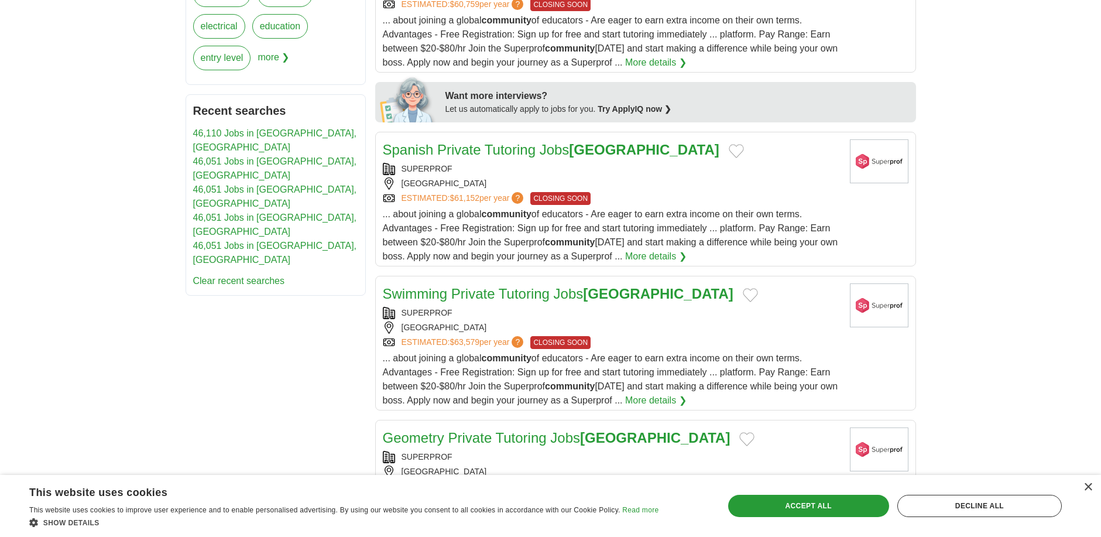
scroll to position [483, 0]
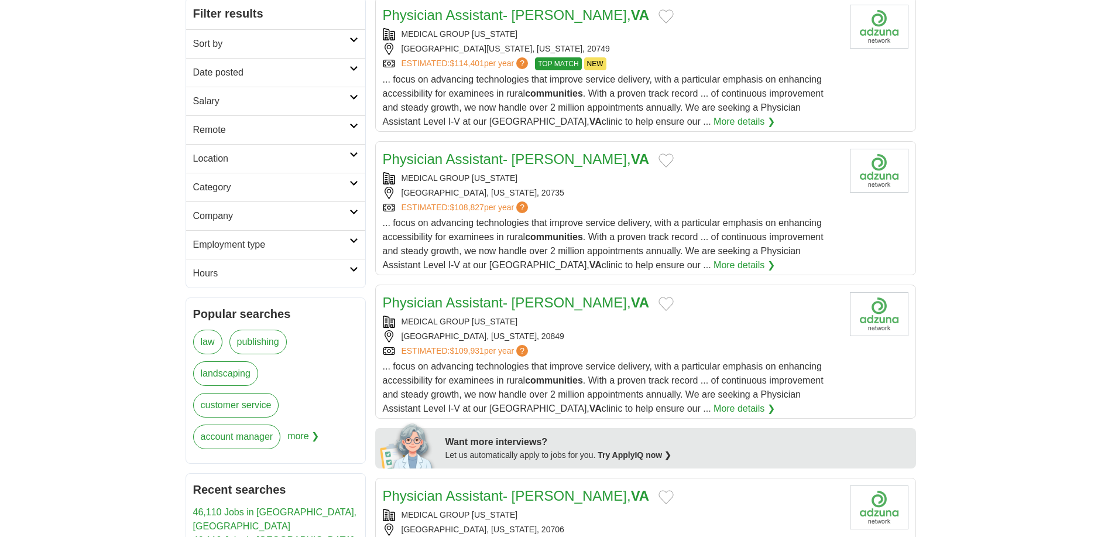
scroll to position [71, 0]
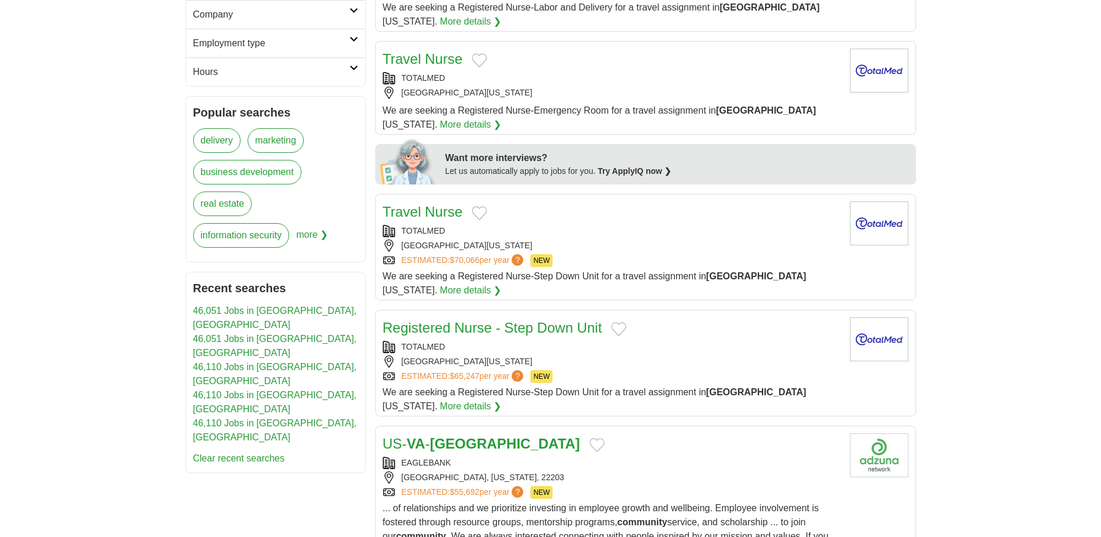
scroll to position [351, 0]
